Goal: Task Accomplishment & Management: Manage account settings

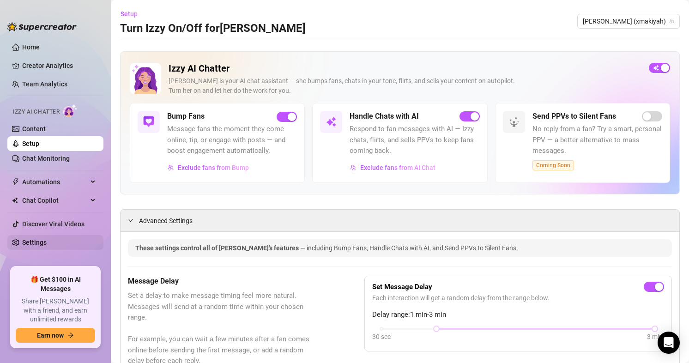
scroll to position [739, 0]
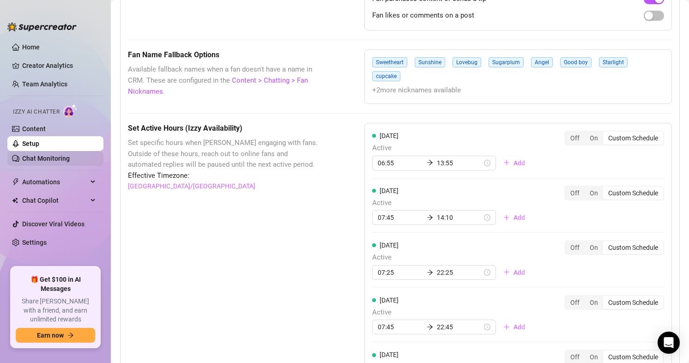
click at [36, 155] on link "Chat Monitoring" at bounding box center [46, 158] width 48 height 7
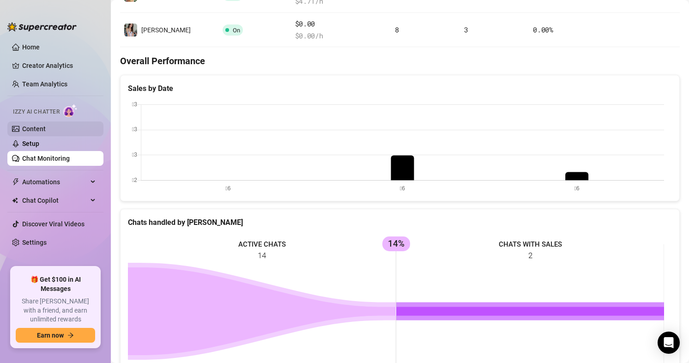
scroll to position [329, 0]
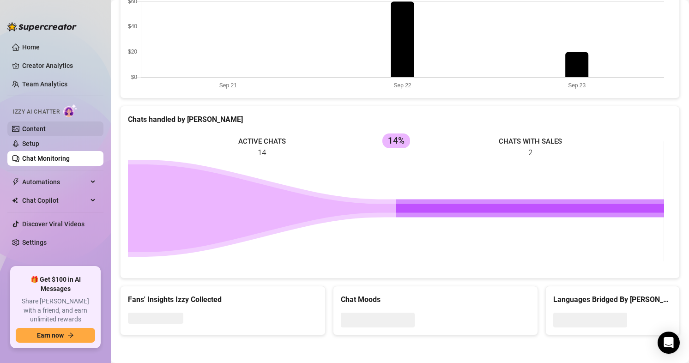
click at [35, 127] on link "Content" at bounding box center [34, 128] width 24 height 7
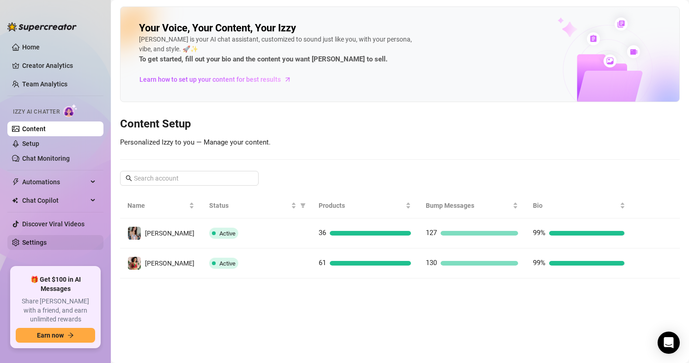
click at [32, 246] on link "Settings" at bounding box center [34, 242] width 24 height 7
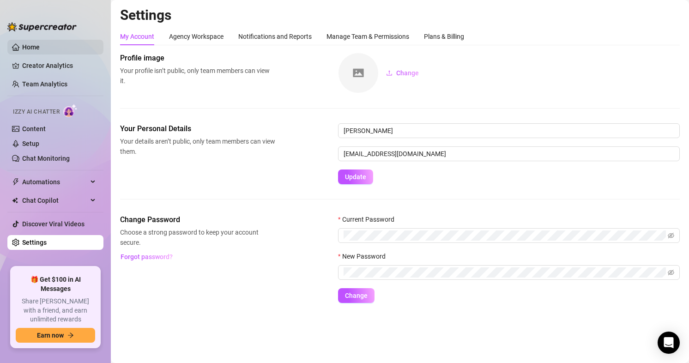
click at [28, 51] on link "Home" at bounding box center [31, 46] width 18 height 7
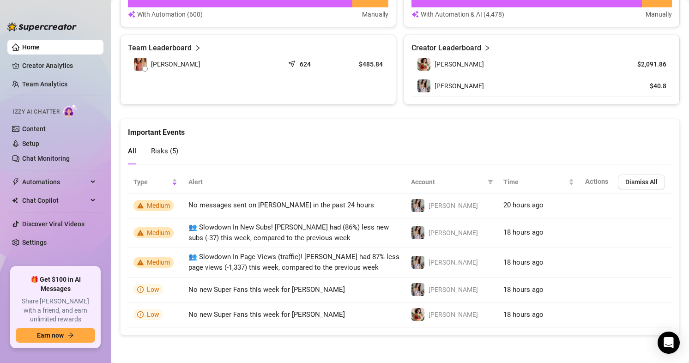
scroll to position [416, 0]
click at [36, 244] on link "Settings" at bounding box center [34, 242] width 24 height 7
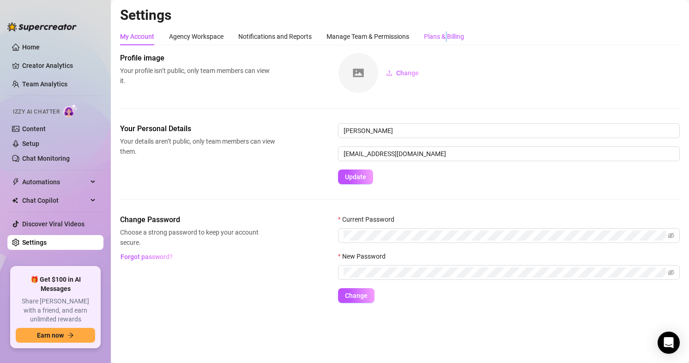
click at [449, 39] on div "Plans & Billing" at bounding box center [444, 36] width 40 height 10
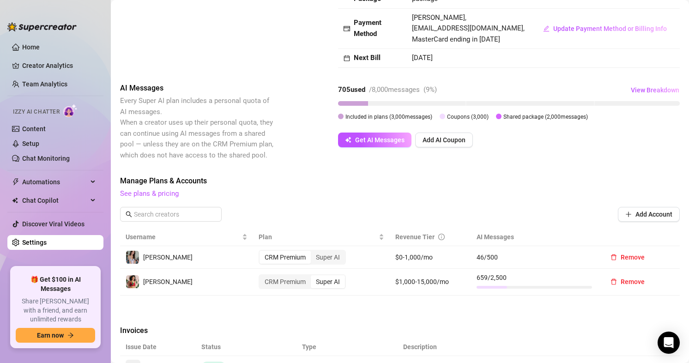
scroll to position [185, 0]
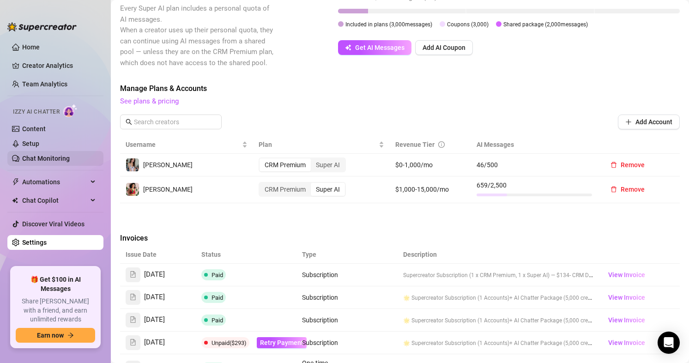
click at [41, 157] on link "Chat Monitoring" at bounding box center [46, 158] width 48 height 7
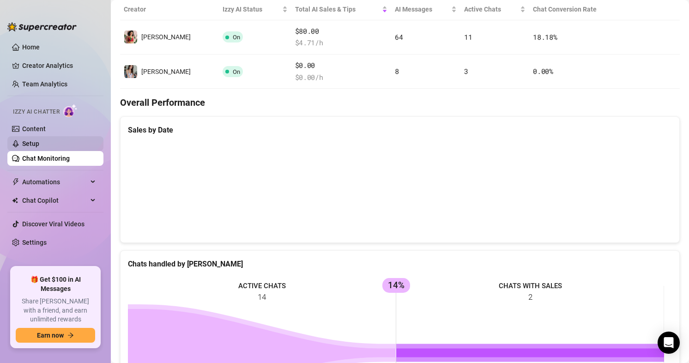
click at [35, 141] on link "Setup" at bounding box center [30, 143] width 17 height 7
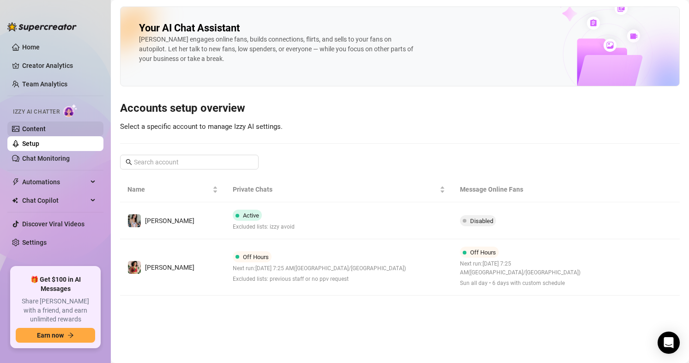
click at [32, 127] on link "Content" at bounding box center [34, 128] width 24 height 7
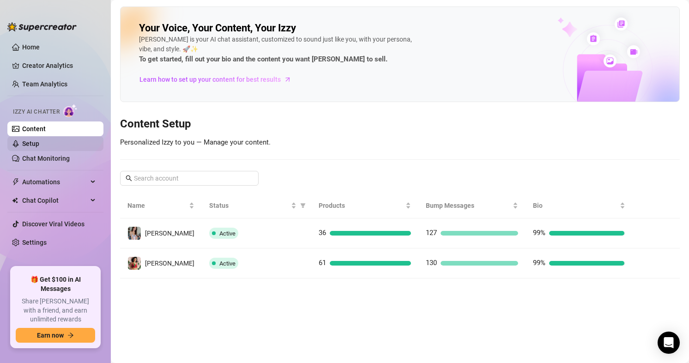
click at [34, 140] on link "Setup" at bounding box center [30, 143] width 17 height 7
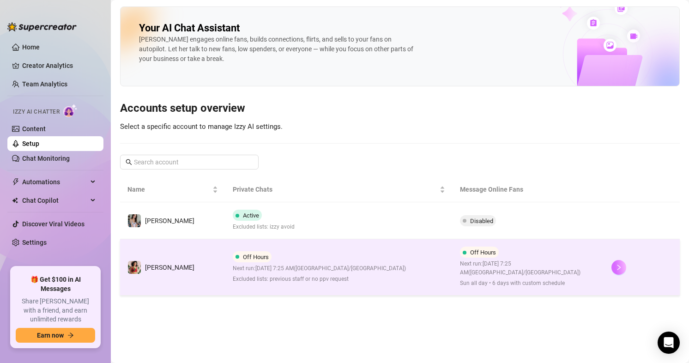
click at [612, 267] on button "button" at bounding box center [619, 267] width 15 height 15
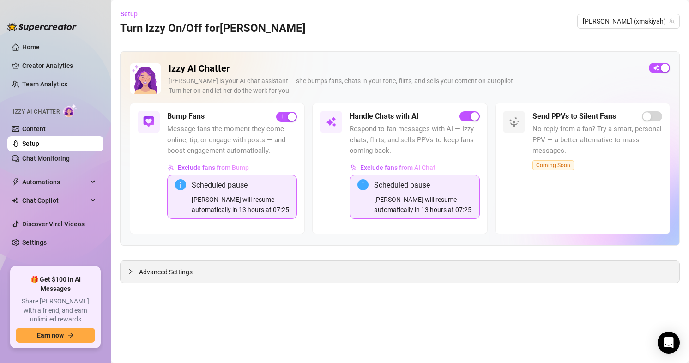
click at [166, 268] on span "Advanced Settings" at bounding box center [166, 272] width 54 height 10
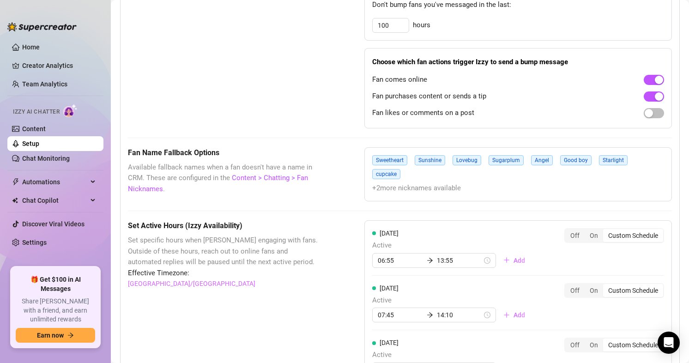
scroll to position [924, 0]
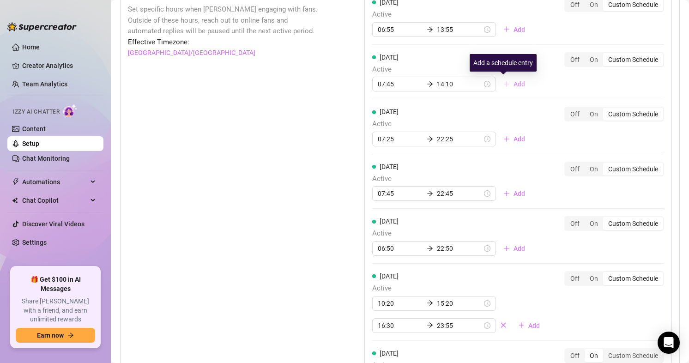
click at [514, 85] on span "Add" at bounding box center [520, 83] width 12 height 7
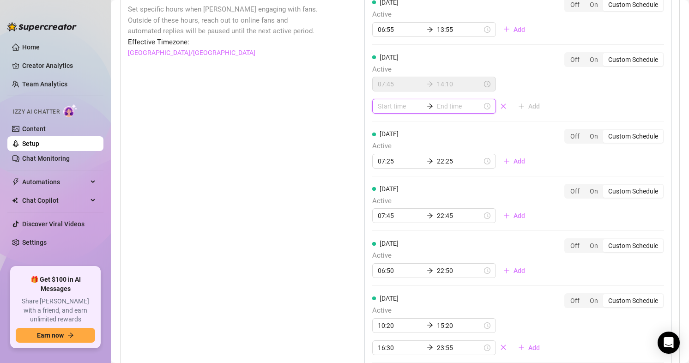
click at [389, 110] on input at bounding box center [400, 106] width 45 height 10
type input "00:00"
type input "15:00"
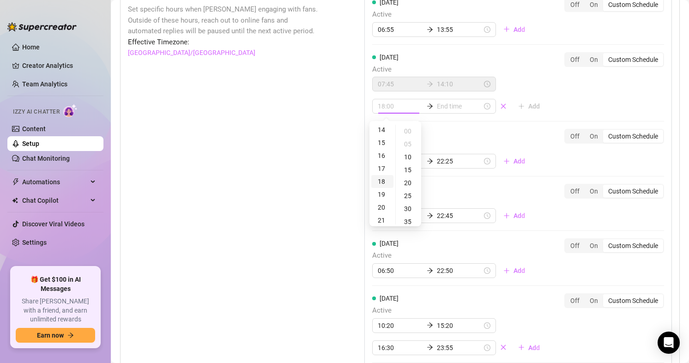
click at [383, 182] on div "18" at bounding box center [382, 181] width 22 height 13
click at [409, 184] on div "20" at bounding box center [409, 182] width 22 height 13
type input "18:20"
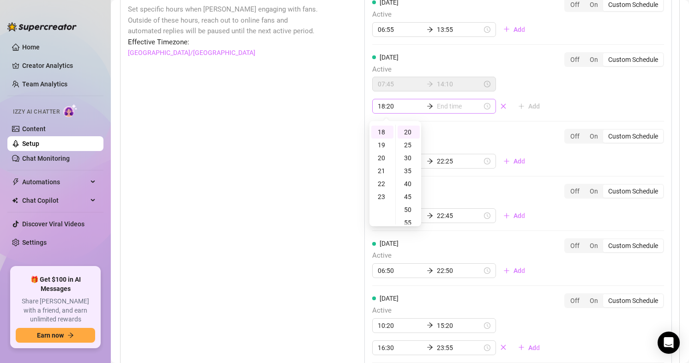
click at [454, 100] on div "18:20" at bounding box center [434, 106] width 124 height 15
click at [449, 109] on input at bounding box center [459, 106] width 45 height 10
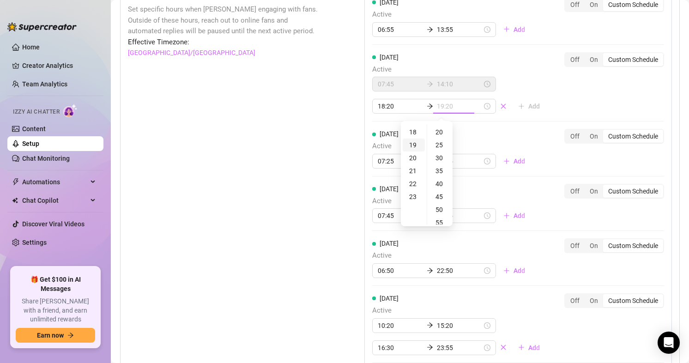
click at [415, 142] on div "19" at bounding box center [414, 145] width 22 height 13
type input "19:20"
click at [442, 131] on div "20" at bounding box center [440, 132] width 22 height 13
click at [293, 130] on div "Set Active Hours (Izzy Availability) Set specific hours when Izzy engaging with…" at bounding box center [223, 236] width 190 height 495
